Goal: Task Accomplishment & Management: Complete application form

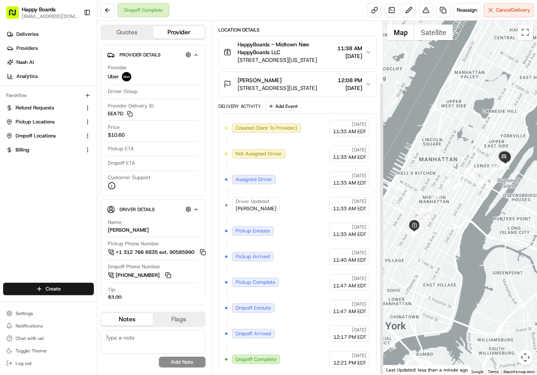
scroll to position [74, 0]
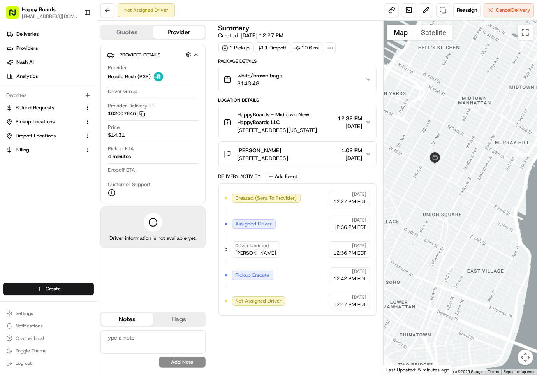
drag, startPoint x: 443, startPoint y: 158, endPoint x: 459, endPoint y: 212, distance: 56.9
click at [459, 212] on div at bounding box center [460, 198] width 154 height 354
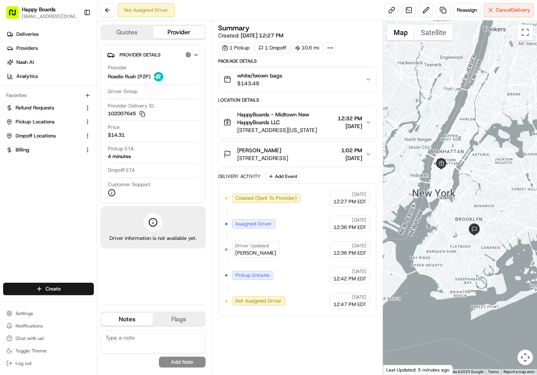
drag, startPoint x: 456, startPoint y: 263, endPoint x: 451, endPoint y: 233, distance: 30.5
click at [452, 234] on div at bounding box center [460, 198] width 154 height 354
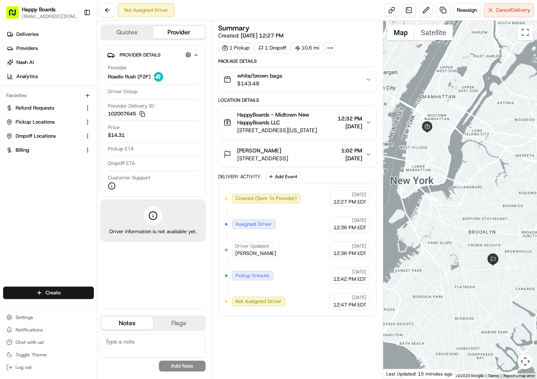
click at [344, 361] on div "Summary Created: 08/21/2025 12:27 PM 1 Pickup 1 Dropoff 10.6 mi Package Details…" at bounding box center [298, 200] width 158 height 350
click at [48, 289] on html "Happy Boards ankit@a7v.co Toggle Sidebar Deliveries Providers Nash AI Analytics…" at bounding box center [268, 189] width 537 height 379
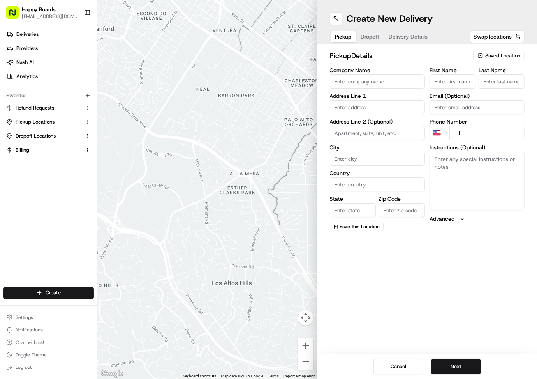
click at [494, 57] on span "Saved Location" at bounding box center [502, 55] width 35 height 7
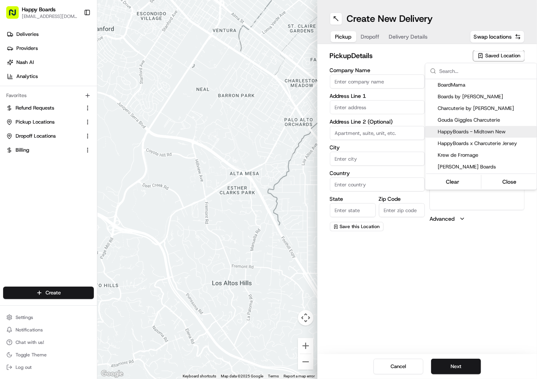
click at [482, 130] on span "HappyBoards - Midtown New" at bounding box center [486, 131] width 96 height 7
type input "HappyBoards - Midtown New"
type input "112 W 25th St"
type input "New York"
type input "US"
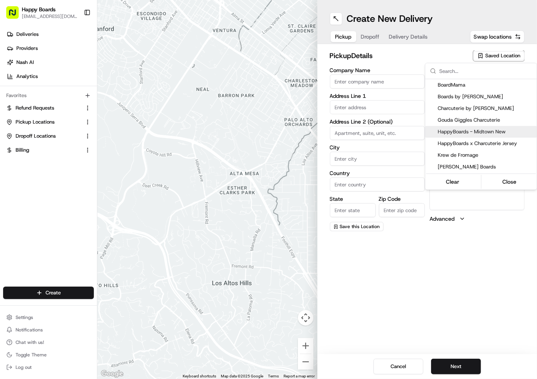
type input "NY"
type input "10001"
type input "HappyBoards"
type input "LLC"
type input "[EMAIL_ADDRESS][DOMAIN_NAME]"
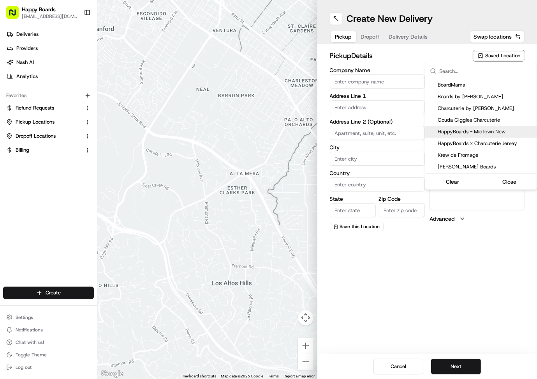
type input "+1 757 798 8095"
type textarea "Enter the hotel lobby and proceed to “Carne Restaurant”. HappyBoards staff memb…"
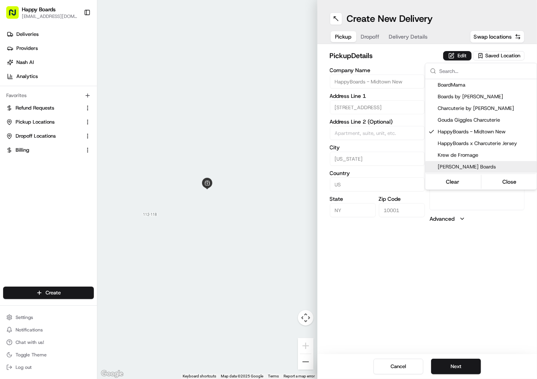
click at [461, 370] on html "Happy Boards ankit@a7v.co Toggle Sidebar Deliveries Providers Nash AI Analytics…" at bounding box center [268, 189] width 537 height 379
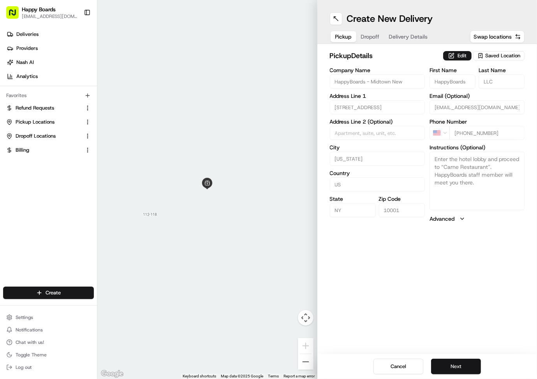
click at [443, 365] on button "Next" at bounding box center [456, 366] width 50 height 16
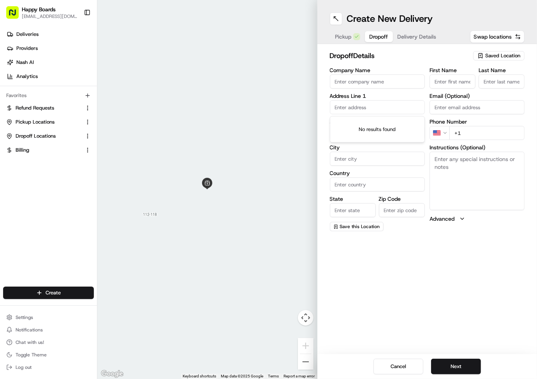
click at [383, 110] on input "text" at bounding box center [377, 107] width 95 height 14
paste input "333 East 91st Street New York, 10128"
click at [386, 124] on div "333 East 91st Street, New York, NY 10128" at bounding box center [377, 127] width 91 height 19
type input "333 E 91st St, New York, NY 10128, USA"
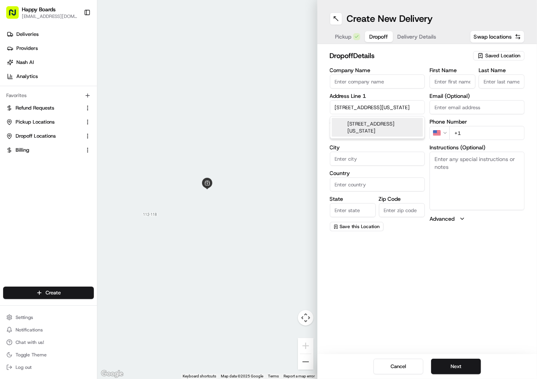
type input "New York"
type input "United States"
type input "NY"
type input "10128"
type input "333 East 91st Street"
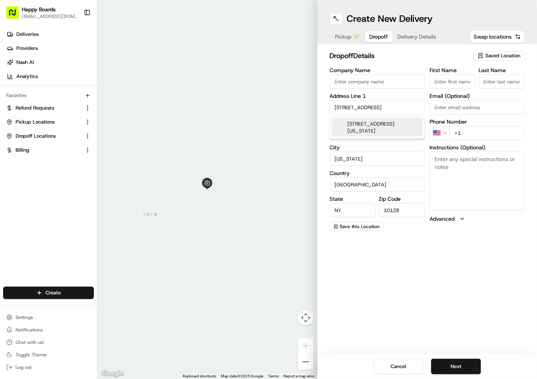
scroll to position [0, 0]
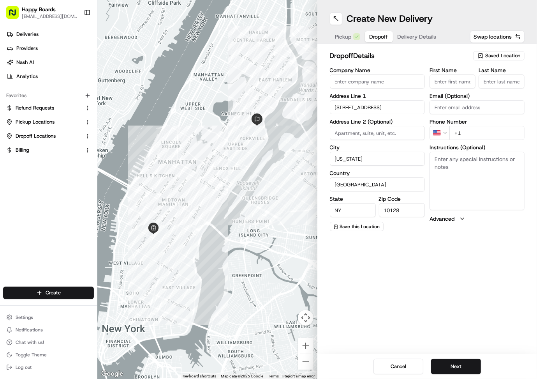
click at [475, 168] on textarea "Instructions (Optional)" at bounding box center [477, 181] width 95 height 58
paste textarea "Leave at my door: , Apartment Info: 4A"
type textarea "Leave at my door: , Apartment Info: 4A"
click at [367, 132] on input at bounding box center [377, 133] width 95 height 14
type input "4A"
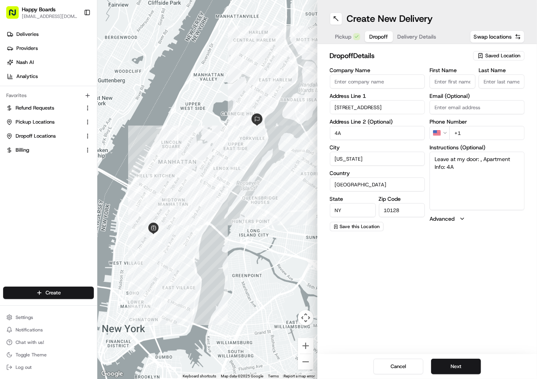
click at [453, 79] on input "First Name" at bounding box center [453, 81] width 46 height 14
paste input "Rayyanne"
type input "Rayyanne"
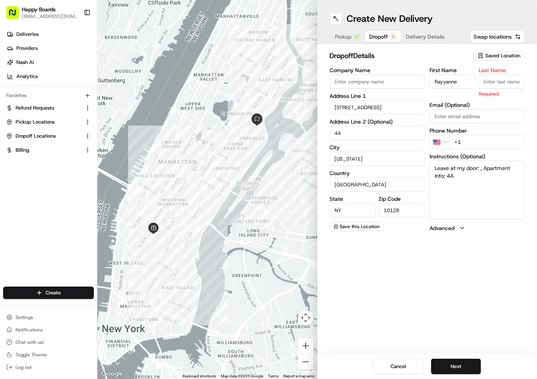
click at [489, 76] on input "Last Name" at bounding box center [502, 81] width 46 height 14
type input "I"
click at [466, 145] on div "First Name Rayyanne Last Name I Required Email (Optional) Phone Number US +1 In…" at bounding box center [477, 149] width 95 height 164
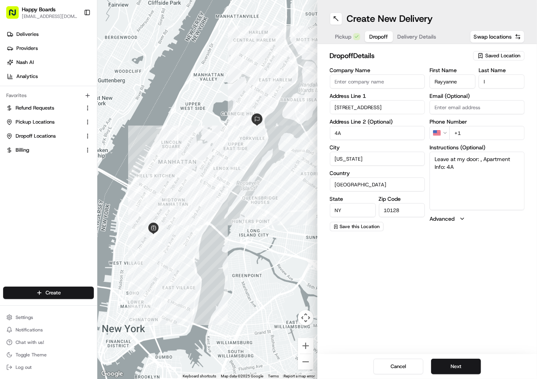
click at [475, 132] on input "+1" at bounding box center [487, 133] width 75 height 14
paste input "929 288 7629"
type input "+1 929 288 7629"
click at [457, 365] on button "Next" at bounding box center [456, 366] width 50 height 16
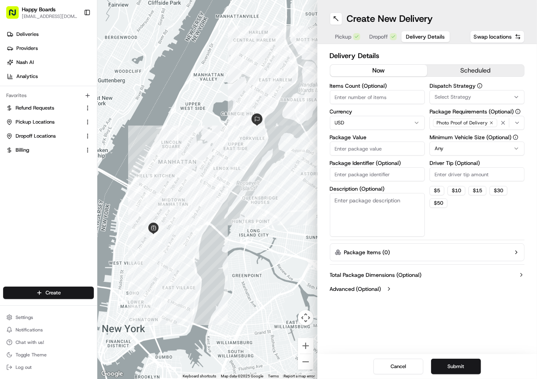
click at [389, 97] on input "Items Count (Optional)" at bounding box center [377, 97] width 95 height 14
type input "1"
click at [354, 149] on input "Package Value" at bounding box center [377, 148] width 95 height 14
paste input "93.63"
type input "93.63"
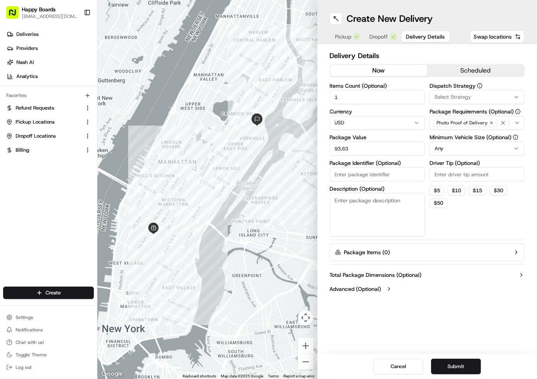
drag, startPoint x: 354, startPoint y: 173, endPoint x: 354, endPoint y: 178, distance: 4.3
click at [354, 173] on input "Package Identifier (Optional)" at bounding box center [377, 174] width 95 height 14
paste input "c32398b3"
type input "c32398b3"
click at [350, 219] on textarea "Description (Optional)" at bounding box center [377, 215] width 95 height 44
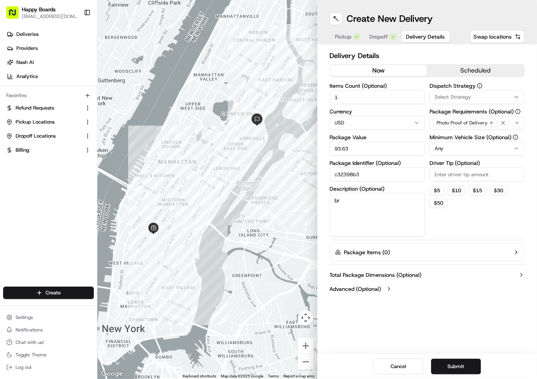
type textarea "b"
click at [350, 198] on textarea "white/brown bag" at bounding box center [377, 215] width 95 height 44
type textarea "white/brown bag"
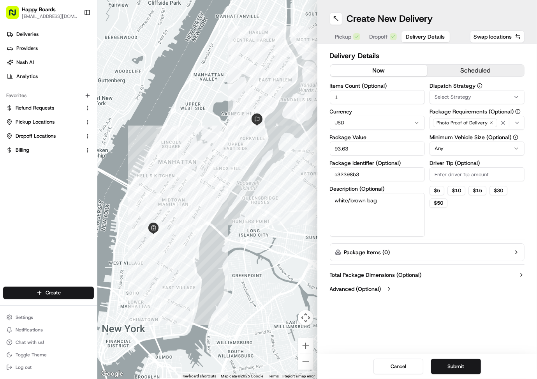
click at [454, 173] on input "Driver Tip (Optional)" at bounding box center [477, 174] width 95 height 14
type input "6"
click at [451, 150] on html "Happy Boards ankit@a7v.co Toggle Sidebar Deliveries Providers Nash AI Analytics…" at bounding box center [268, 189] width 537 height 379
click at [452, 361] on button "Submit" at bounding box center [456, 366] width 50 height 16
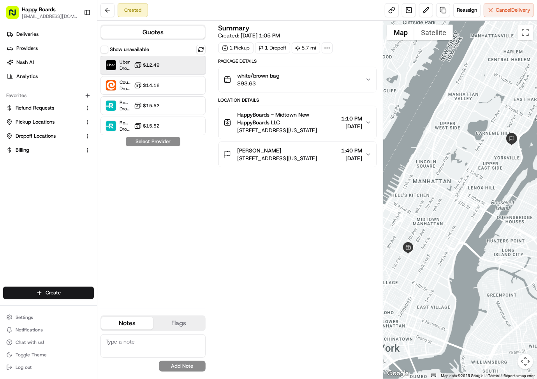
click at [172, 71] on div "Uber Dropoff ETA 1 hour $12.49" at bounding box center [153, 65] width 105 height 19
click at [159, 145] on button "Assign Provider" at bounding box center [152, 141] width 55 height 9
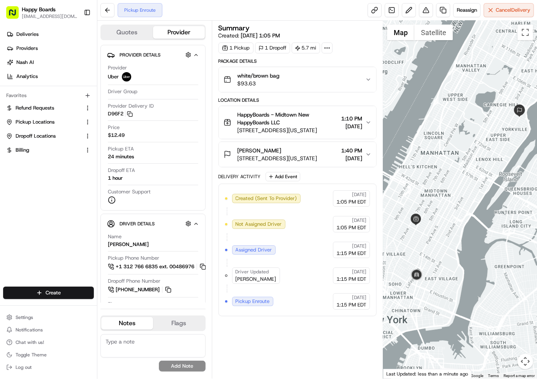
drag, startPoint x: 400, startPoint y: 206, endPoint x: 413, endPoint y: 168, distance: 39.7
click at [413, 168] on div at bounding box center [460, 200] width 154 height 358
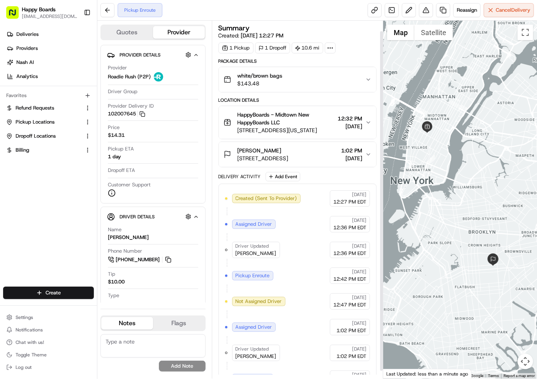
scroll to position [19, 0]
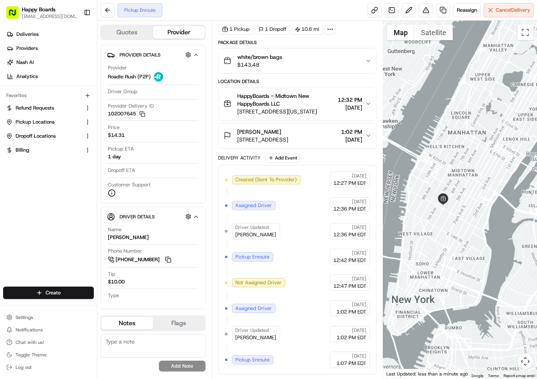
drag, startPoint x: 419, startPoint y: 173, endPoint x: 418, endPoint y: 330, distance: 157.4
click at [418, 330] on div at bounding box center [460, 200] width 154 height 358
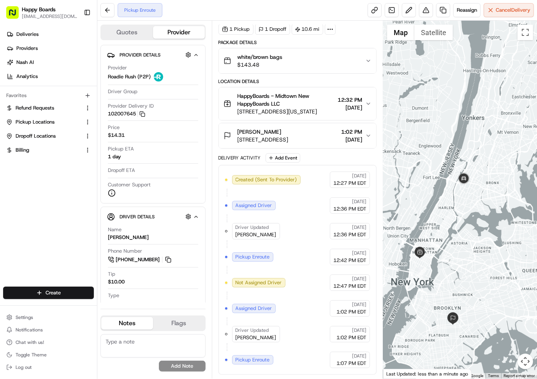
drag, startPoint x: 489, startPoint y: 291, endPoint x: 479, endPoint y: 248, distance: 44.0
click at [479, 248] on div at bounding box center [460, 200] width 154 height 358
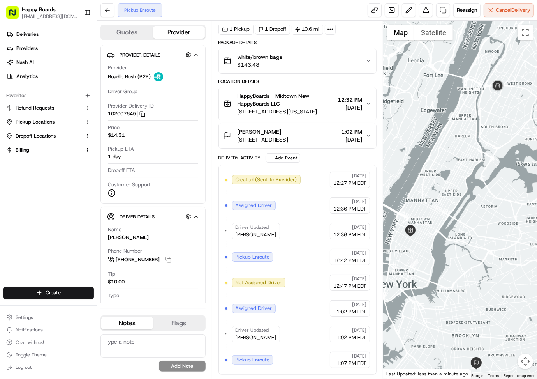
drag, startPoint x: 459, startPoint y: 250, endPoint x: 493, endPoint y: 208, distance: 53.5
click at [493, 208] on div at bounding box center [460, 200] width 154 height 358
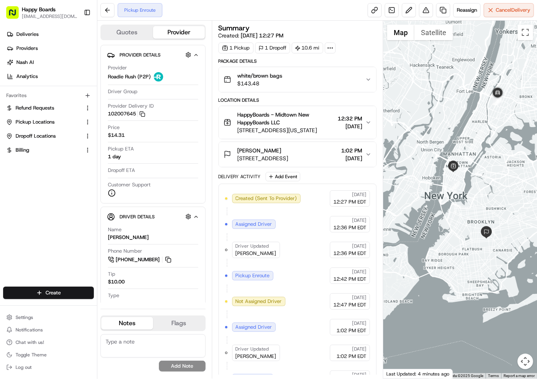
drag, startPoint x: 495, startPoint y: 142, endPoint x: 478, endPoint y: 169, distance: 31.9
click at [478, 169] on div at bounding box center [460, 200] width 154 height 358
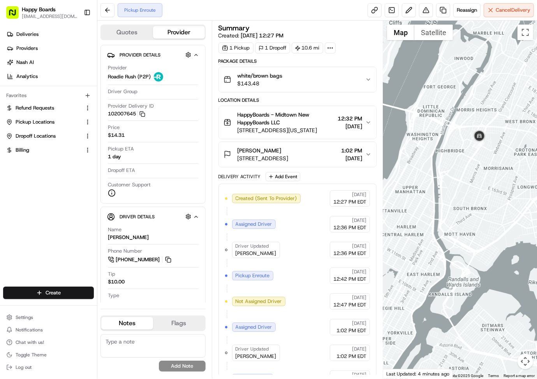
drag, startPoint x: 476, startPoint y: 159, endPoint x: 477, endPoint y: 169, distance: 10.5
click at [477, 169] on div at bounding box center [460, 200] width 154 height 358
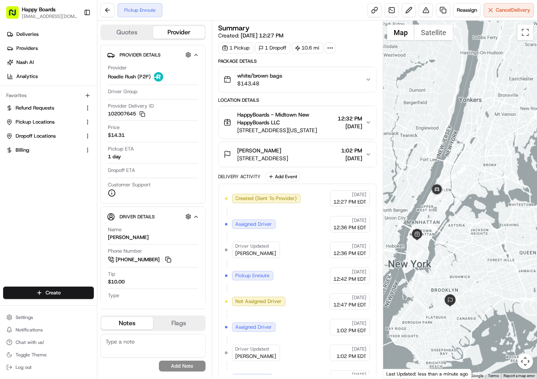
drag, startPoint x: 429, startPoint y: 261, endPoint x: 453, endPoint y: 219, distance: 49.2
click at [453, 219] on div at bounding box center [460, 200] width 154 height 358
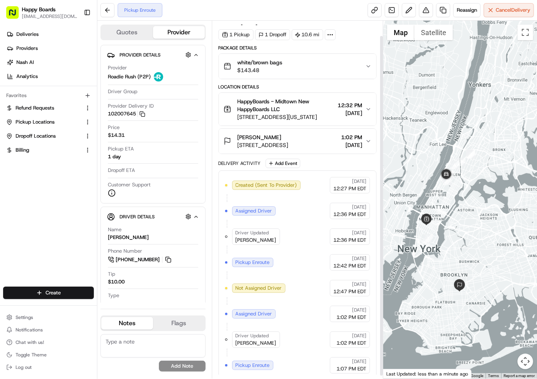
scroll to position [19, 0]
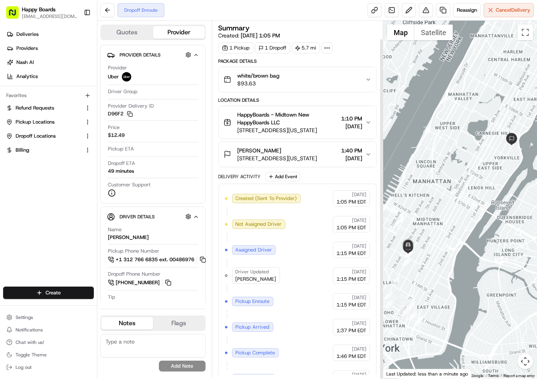
scroll to position [19, 0]
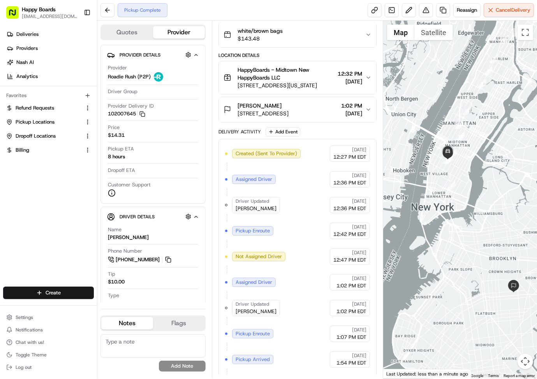
scroll to position [71, 0]
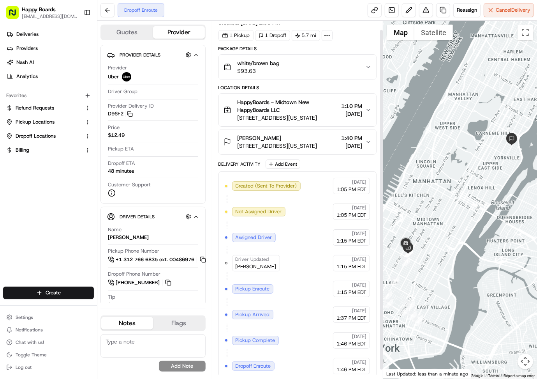
scroll to position [19, 0]
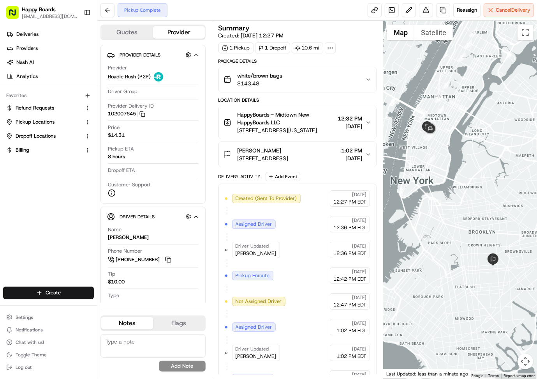
scroll to position [71, 0]
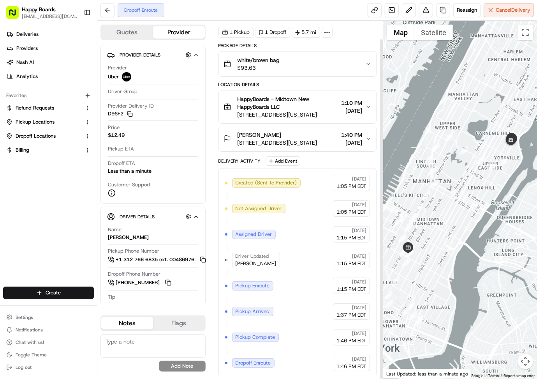
scroll to position [19, 0]
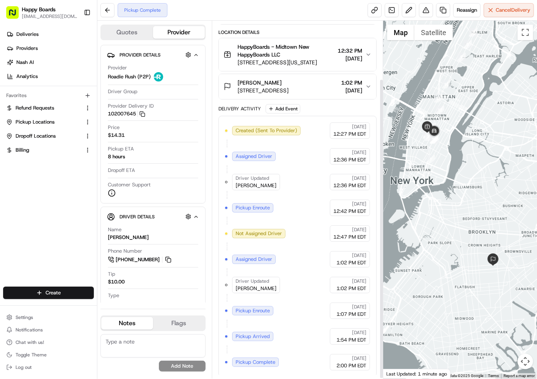
scroll to position [71, 0]
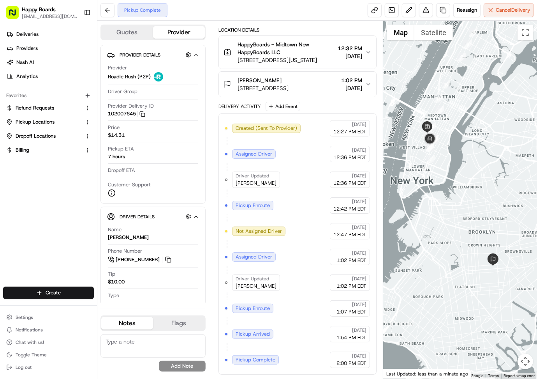
click at [378, 224] on div "Summary Created: [DATE] 12:27 PM 1 Pickup 1 Dropoff 10.6 mi Package Details whi…" at bounding box center [297, 200] width 171 height 358
